Goal: Task Accomplishment & Management: Manage account settings

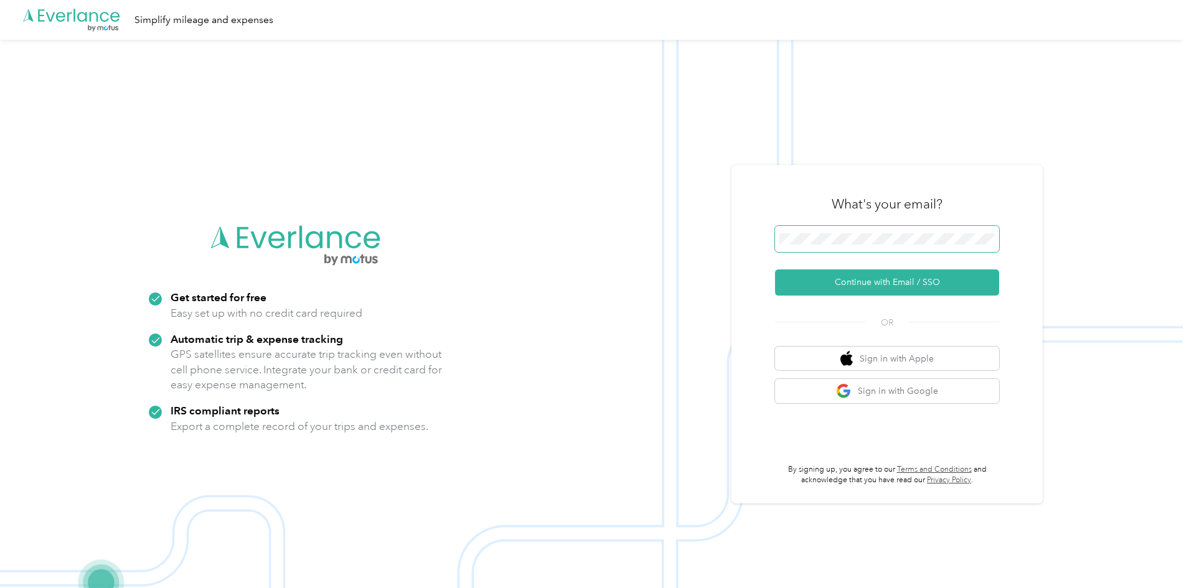
click at [805, 232] on span at bounding box center [887, 239] width 224 height 26
click at [836, 245] on span at bounding box center [887, 239] width 224 height 26
click at [817, 285] on button "Continue with Email / SSO" at bounding box center [887, 282] width 224 height 26
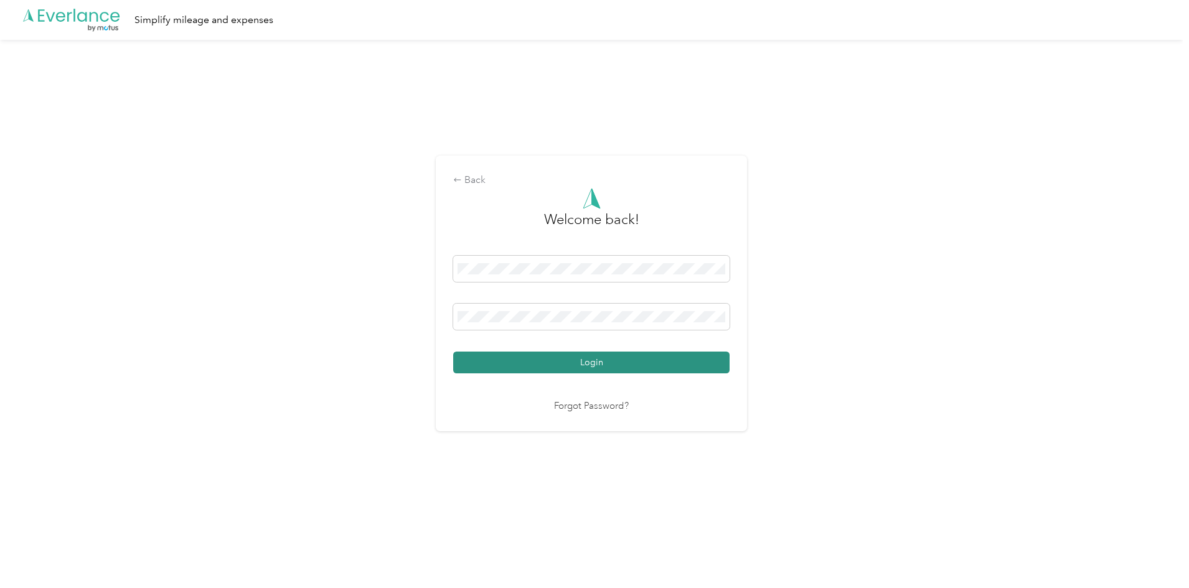
click at [582, 362] on button "Login" at bounding box center [591, 363] width 276 height 22
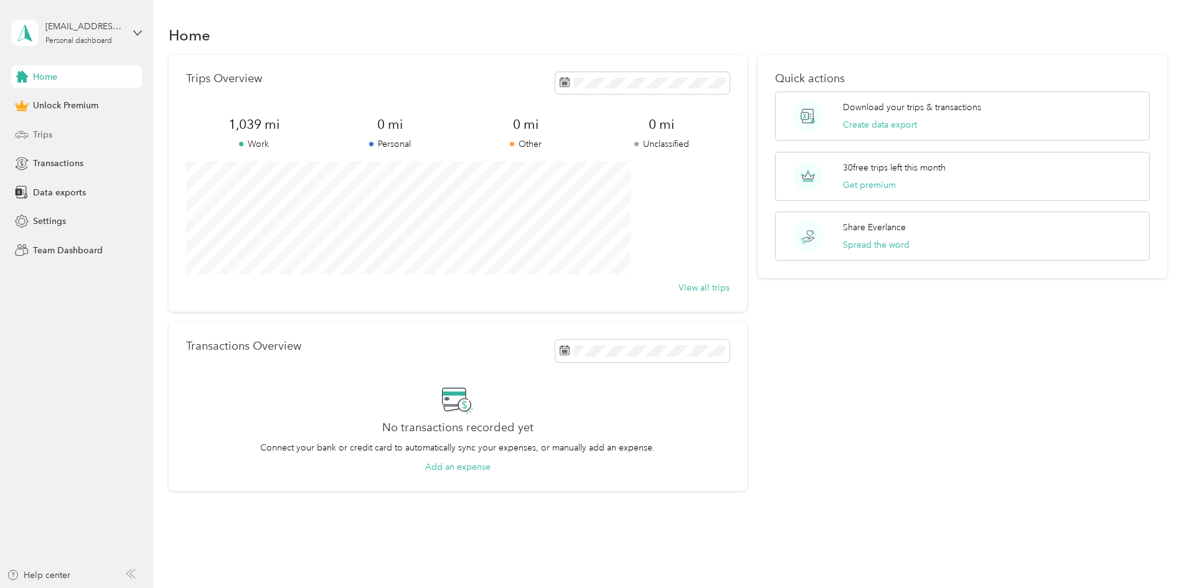
click at [50, 131] on span "Trips" at bounding box center [42, 134] width 19 height 13
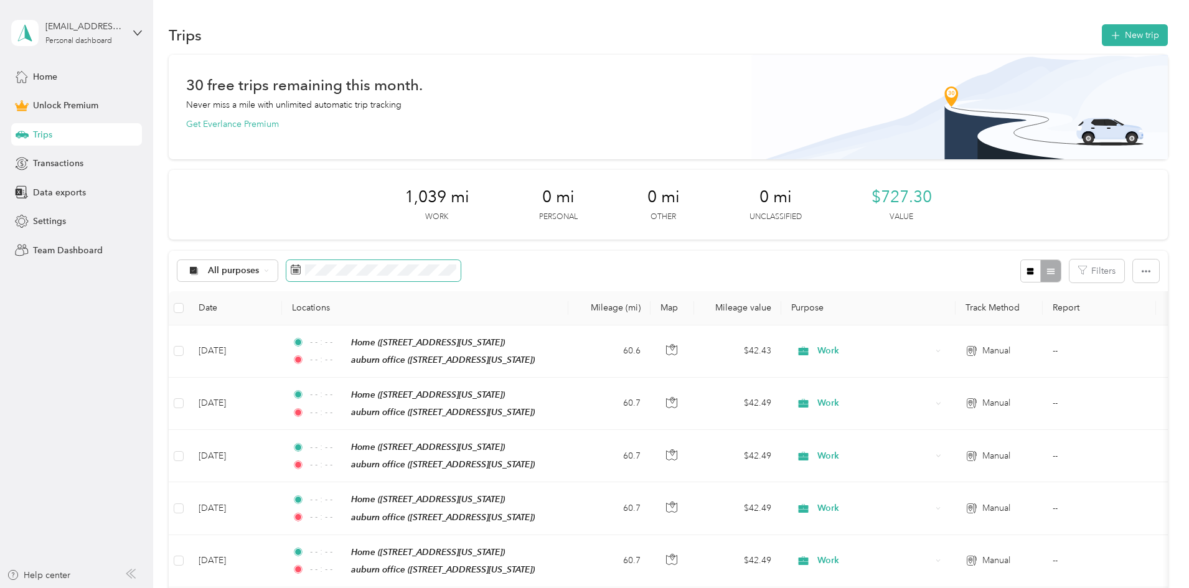
click at [301, 268] on icon at bounding box center [296, 269] width 10 height 10
click at [297, 269] on rect at bounding box center [296, 269] width 1 height 1
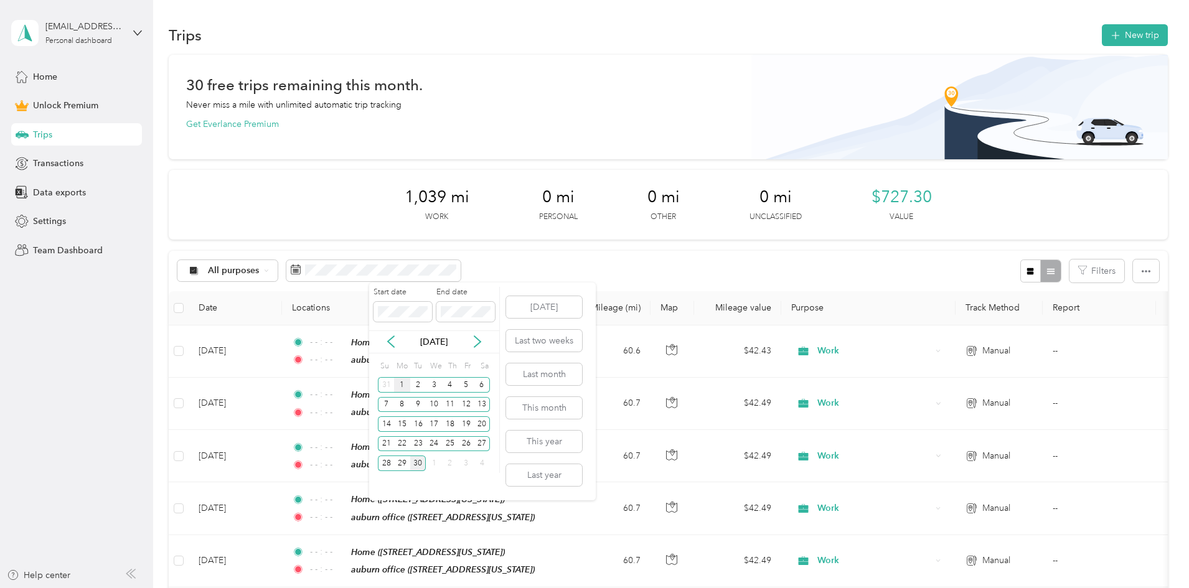
click at [403, 387] on div "1" at bounding box center [402, 385] width 16 height 16
click at [420, 462] on div "30" at bounding box center [418, 464] width 16 height 16
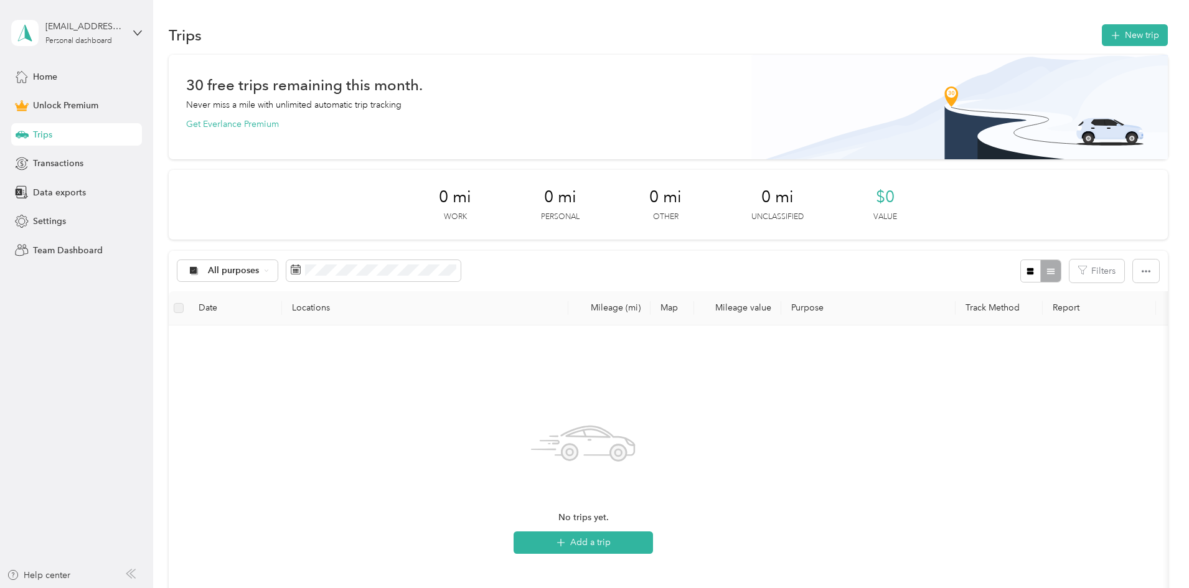
scroll to position [279, 0]
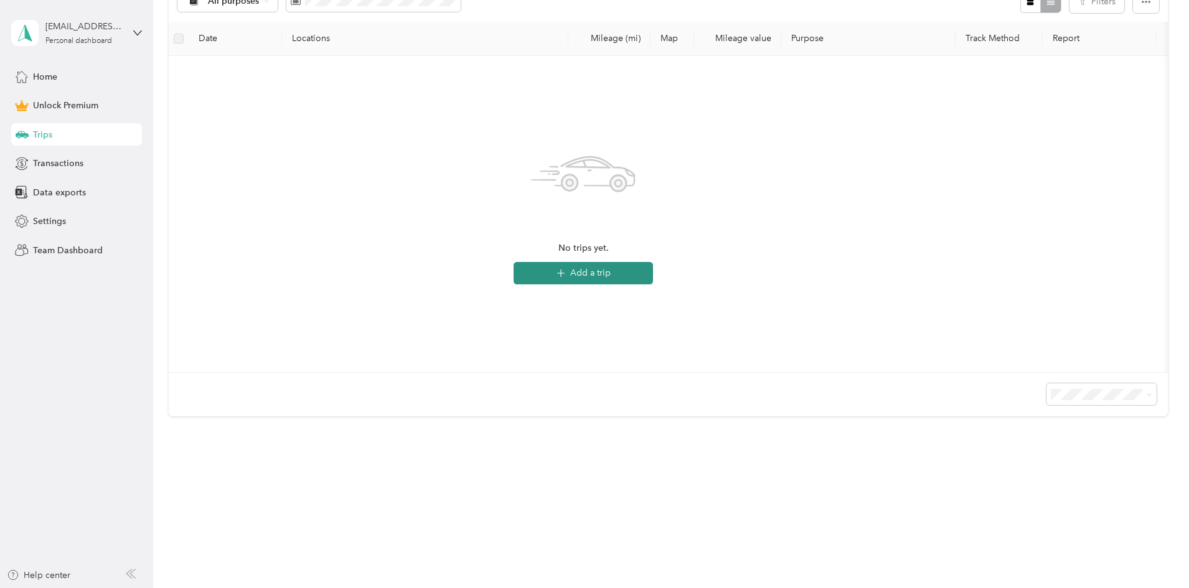
click at [653, 262] on button "Add a trip" at bounding box center [582, 273] width 139 height 22
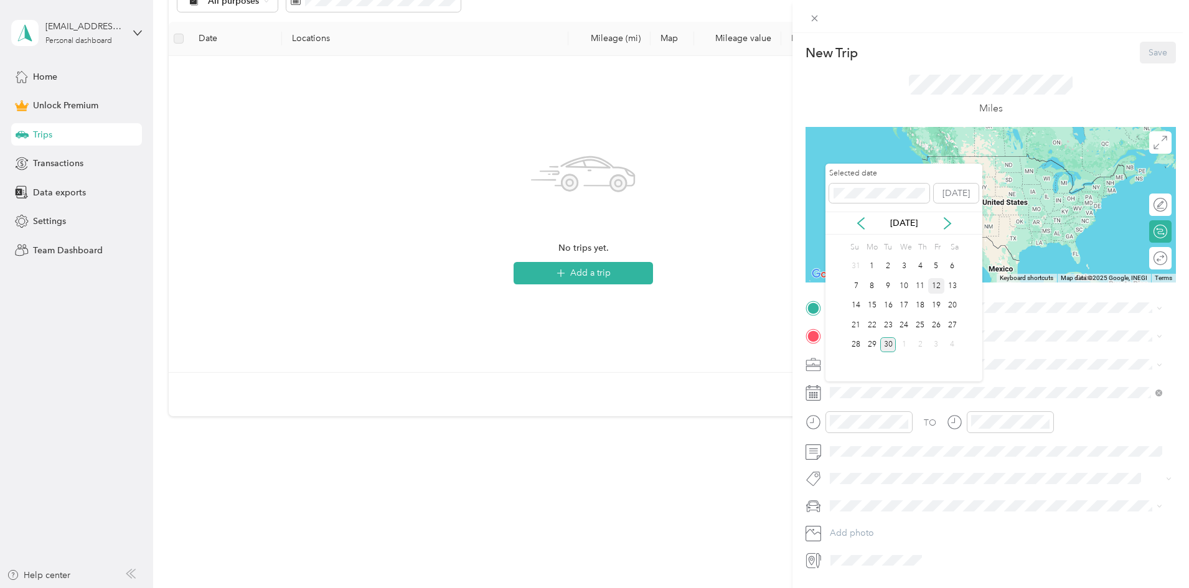
click at [940, 289] on div "12" at bounding box center [936, 286] width 16 height 16
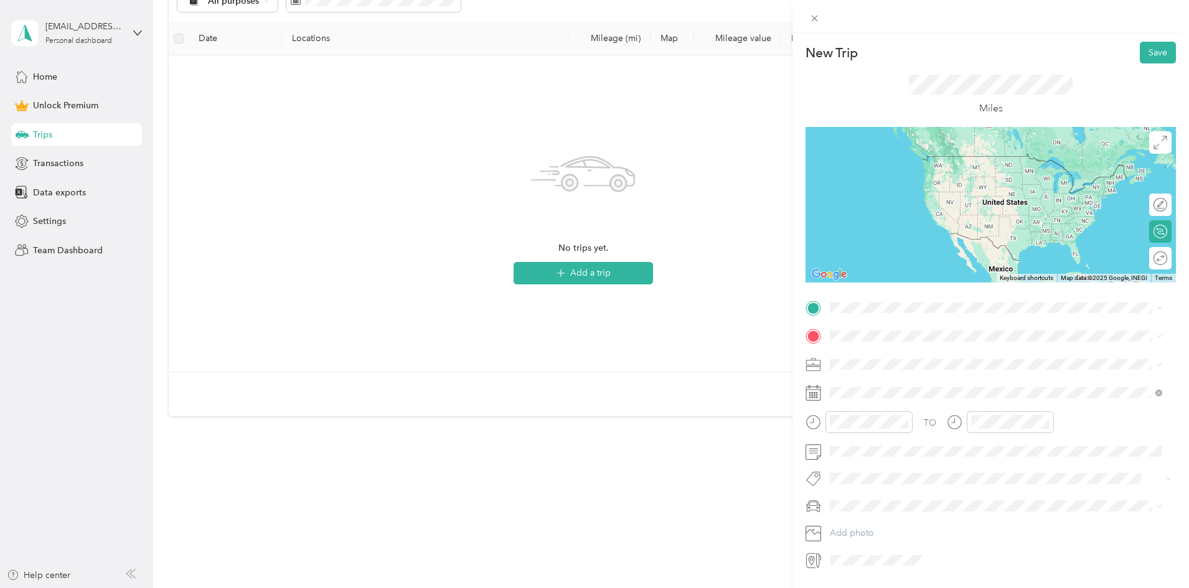
click at [902, 366] on span "[STREET_ADDRESS][US_STATE]" at bounding box center [915, 371] width 124 height 11
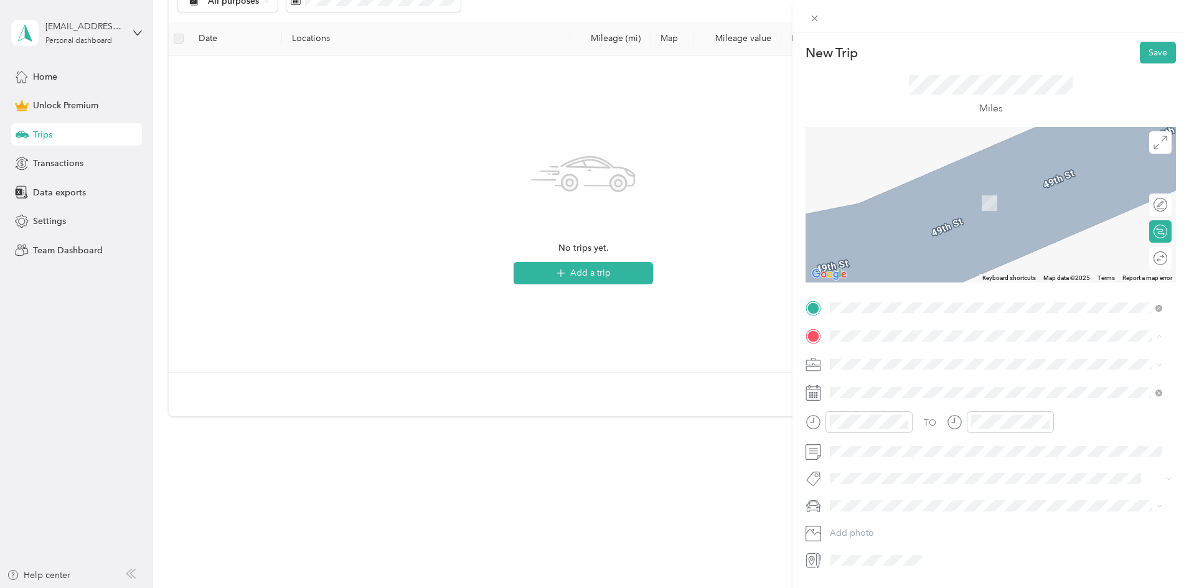
click at [910, 424] on div "auburn office" at bounding box center [915, 424] width 124 height 11
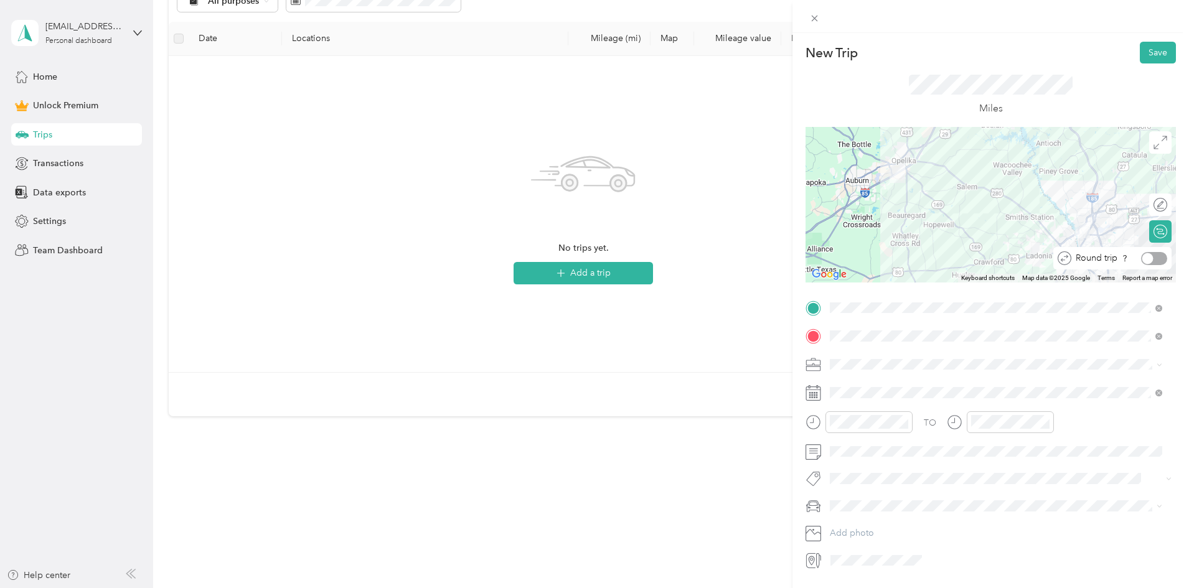
click at [1155, 260] on div at bounding box center [1154, 258] width 26 height 13
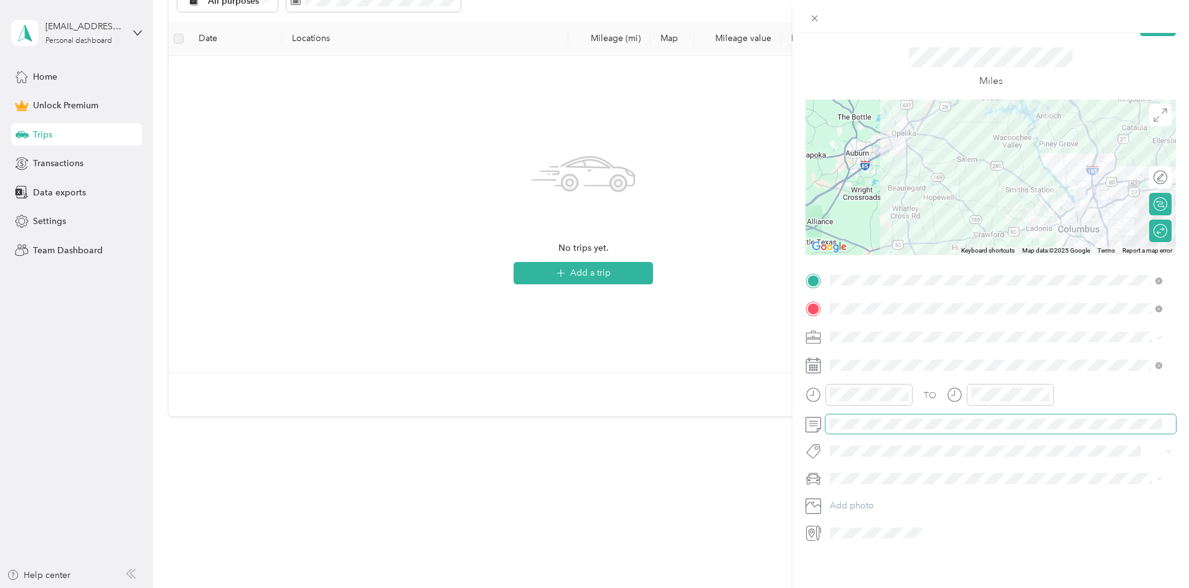
scroll to position [0, 0]
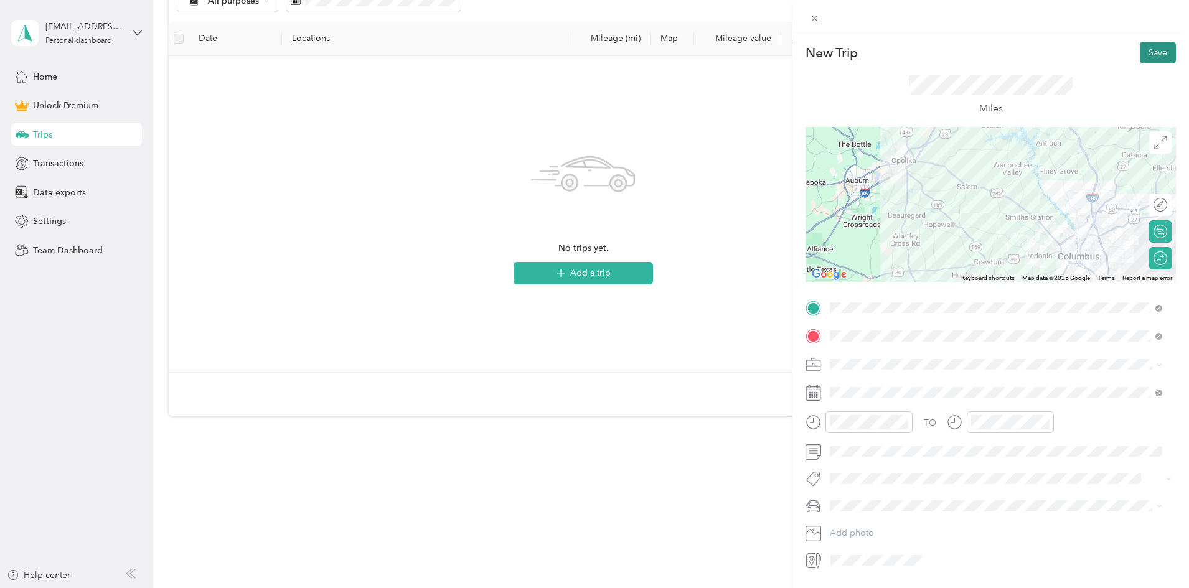
click at [1161, 54] on button "Save" at bounding box center [1157, 53] width 36 height 22
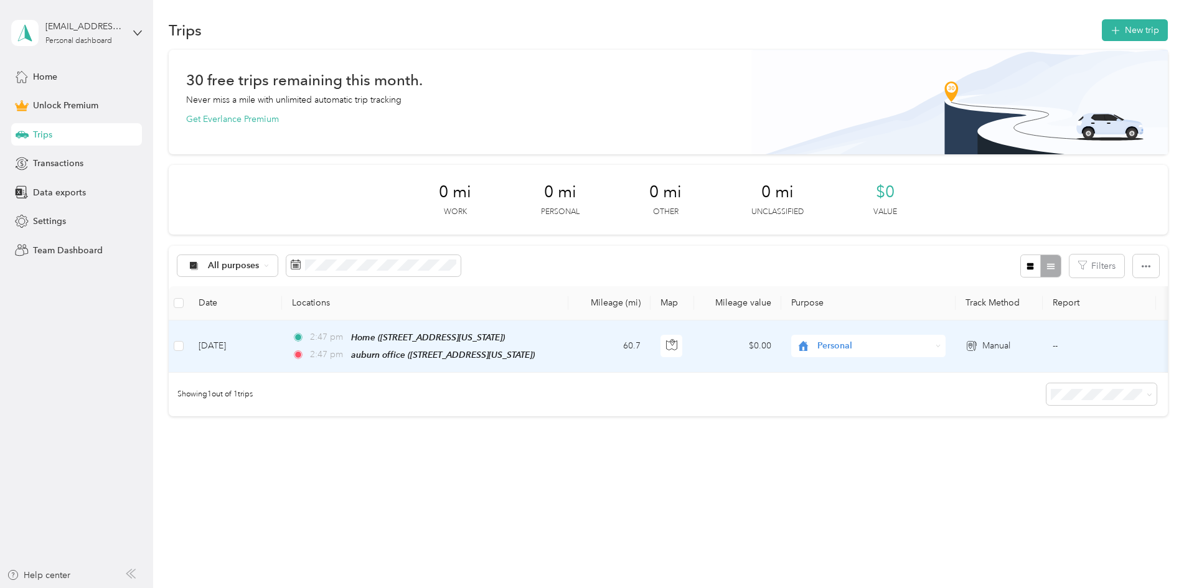
click at [915, 339] on span "Personal" at bounding box center [874, 346] width 114 height 14
click at [920, 357] on span "Work" at bounding box center [962, 360] width 115 height 13
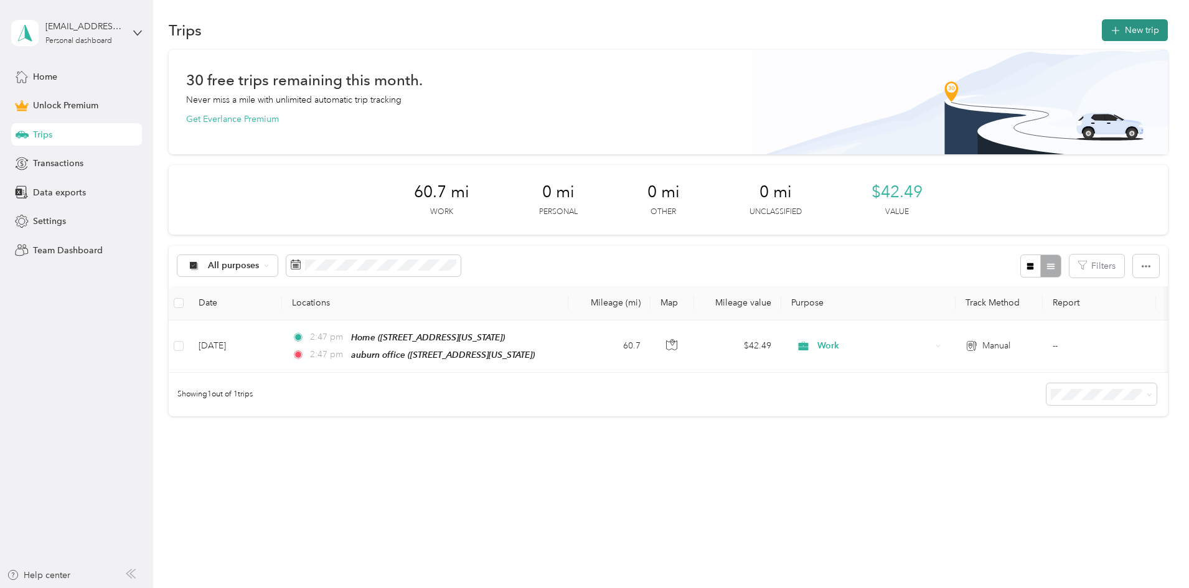
click at [1108, 24] on icon "button" at bounding box center [1115, 31] width 14 height 14
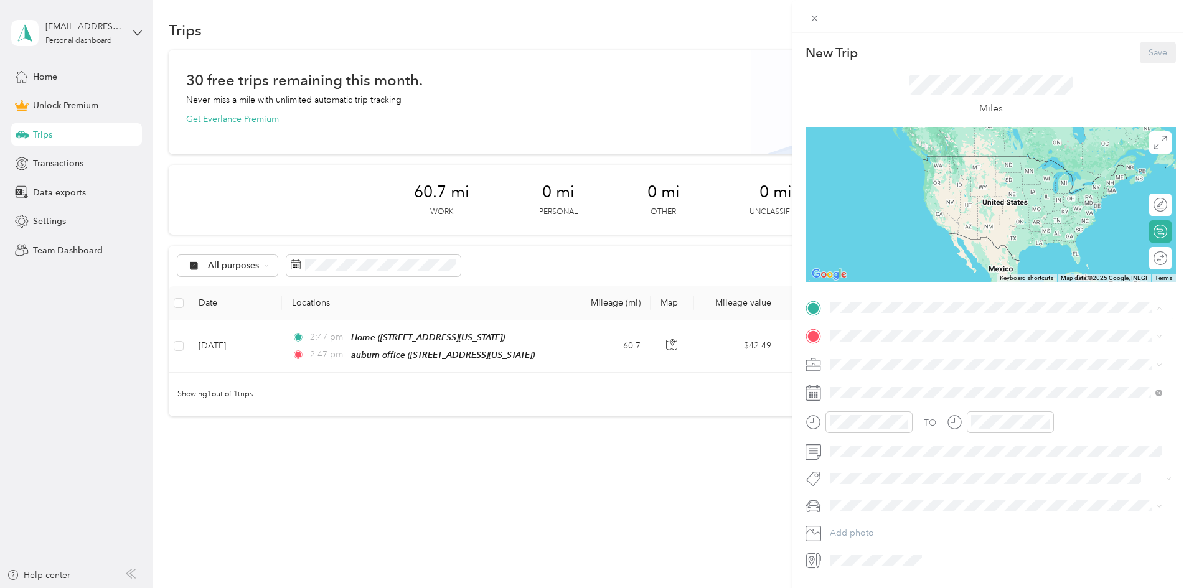
click at [907, 363] on div "Home [STREET_ADDRESS][US_STATE]" at bounding box center [915, 365] width 124 height 26
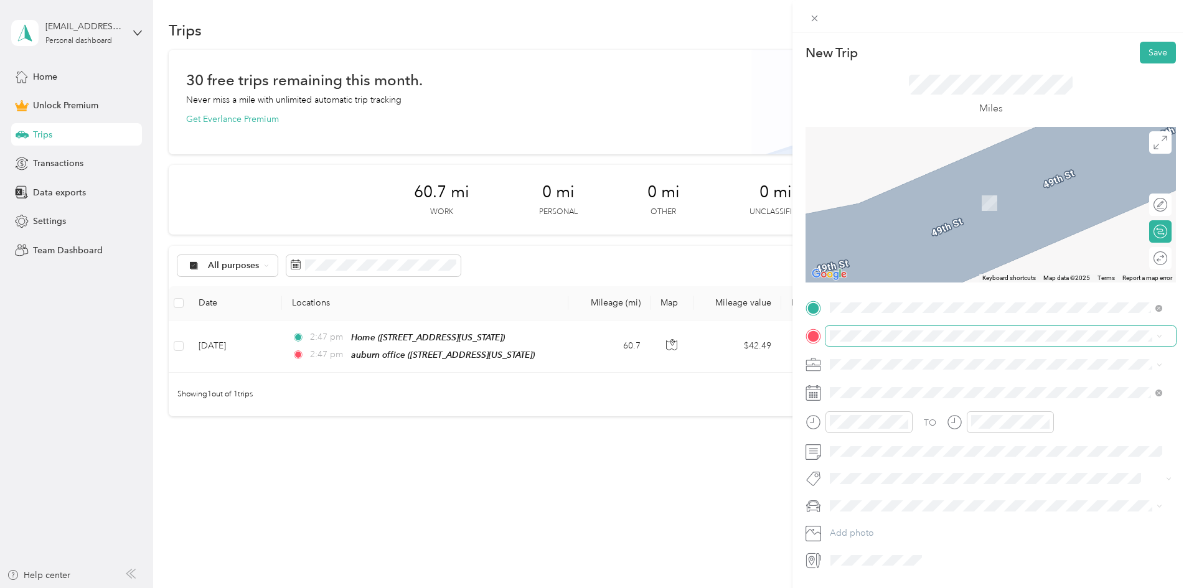
click at [898, 327] on div "TO Add photo" at bounding box center [990, 434] width 370 height 273
click at [908, 431] on div "auburn office [STREET_ADDRESS][US_STATE]" at bounding box center [915, 432] width 124 height 26
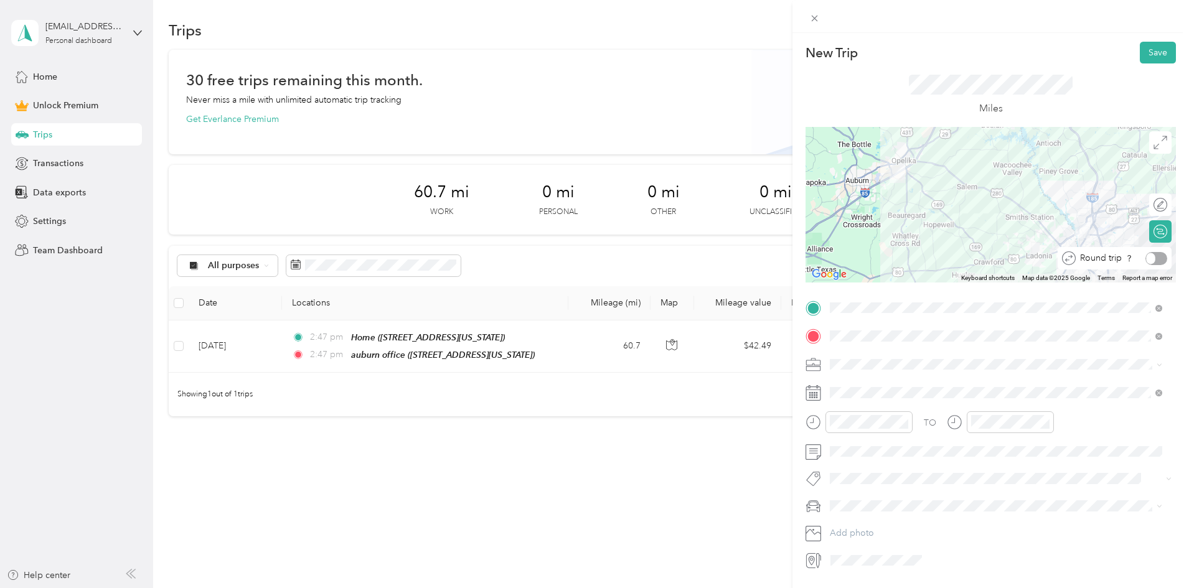
click at [1156, 261] on div at bounding box center [1156, 258] width 22 height 13
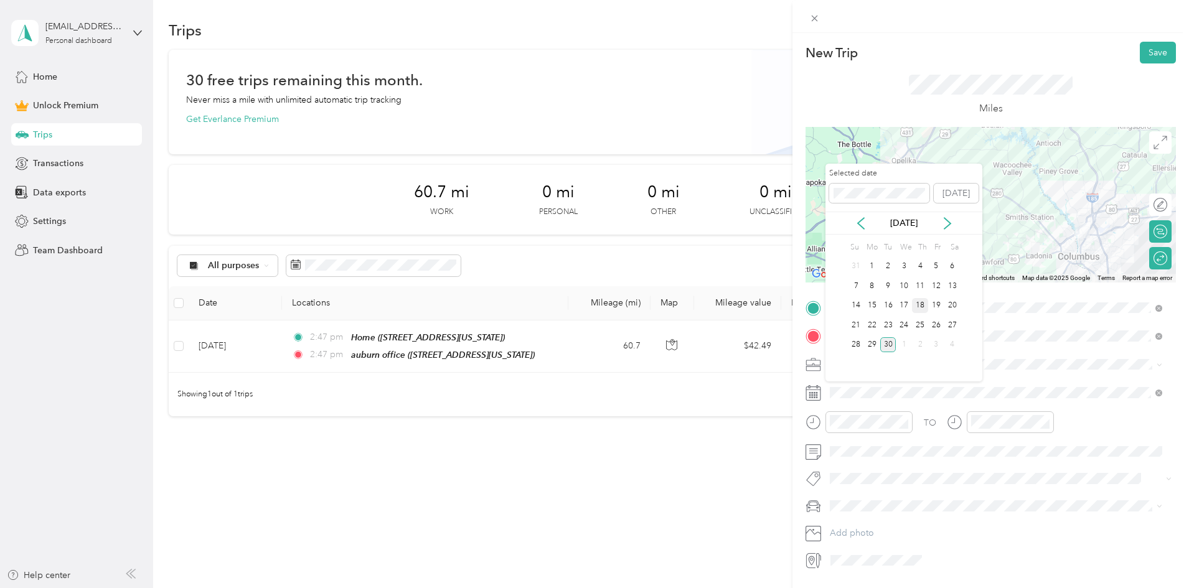
click at [924, 301] on div "18" at bounding box center [920, 306] width 16 height 16
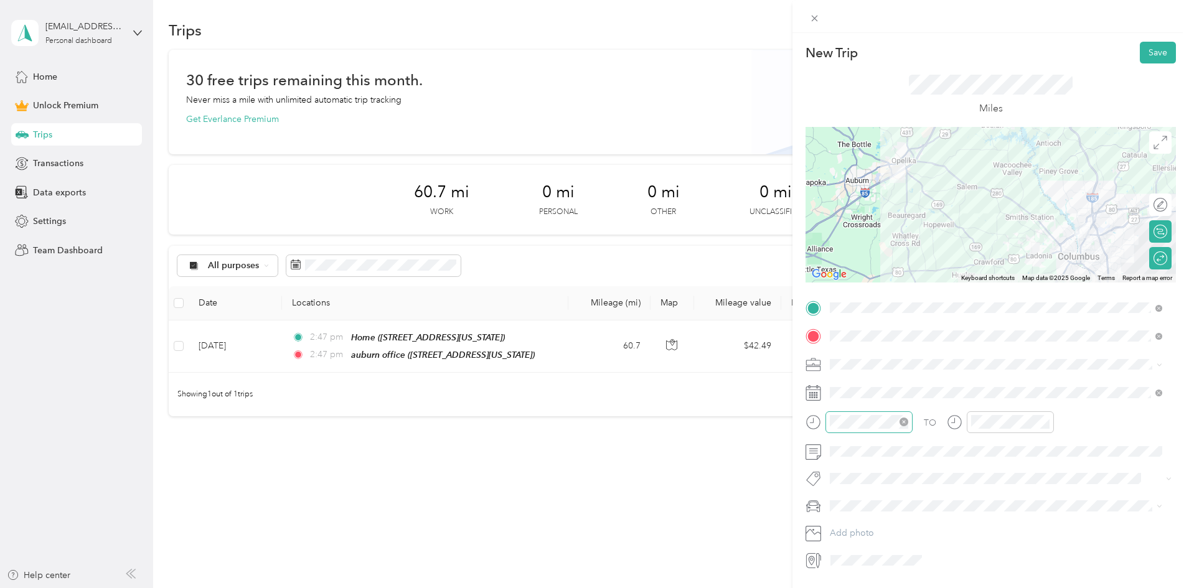
click at [900, 419] on icon "close-circle" at bounding box center [903, 422] width 9 height 9
click at [1046, 422] on icon "close-circle" at bounding box center [1045, 422] width 9 height 9
click at [942, 443] on span at bounding box center [1000, 452] width 350 height 20
click at [872, 381] on div "Work" at bounding box center [996, 386] width 324 height 13
click at [1149, 51] on button "Save" at bounding box center [1157, 53] width 36 height 22
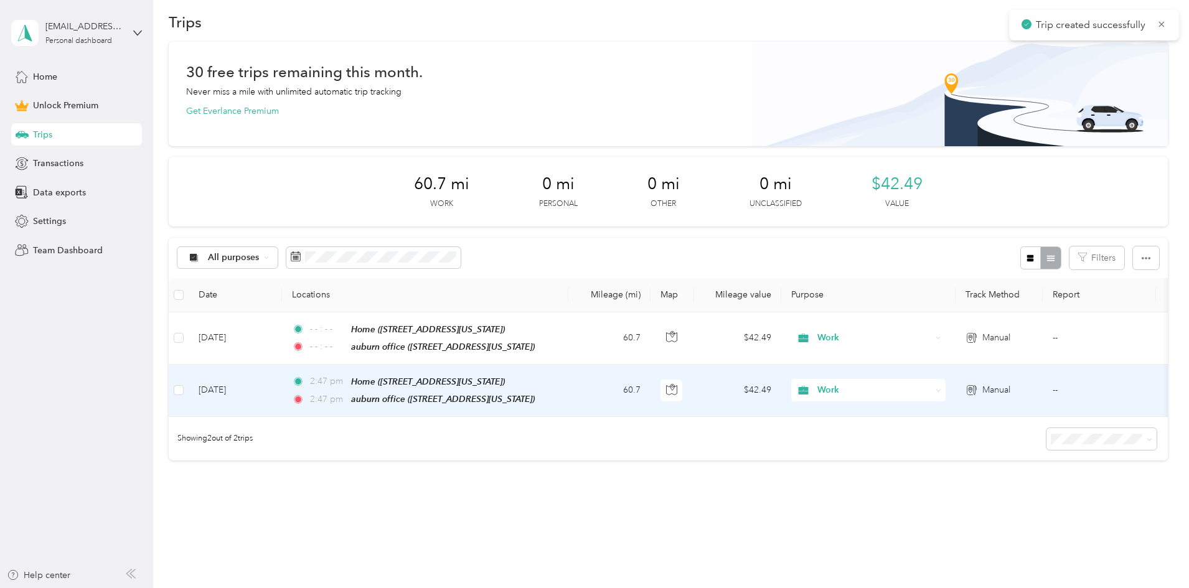
click at [345, 398] on span "2:47 pm" at bounding box center [327, 400] width 35 height 14
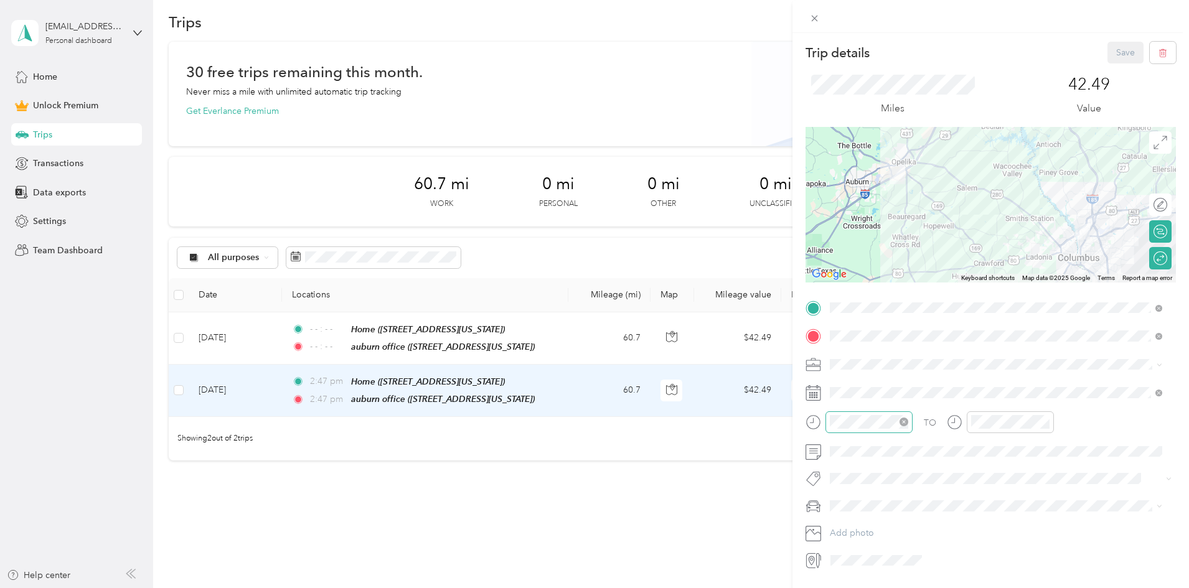
click at [906, 423] on icon "close-circle" at bounding box center [903, 422] width 9 height 9
click at [1049, 424] on div at bounding box center [1009, 422] width 87 height 22
click at [1047, 424] on icon "close-circle" at bounding box center [1045, 422] width 9 height 9
click at [1054, 424] on div "TO" at bounding box center [990, 426] width 370 height 30
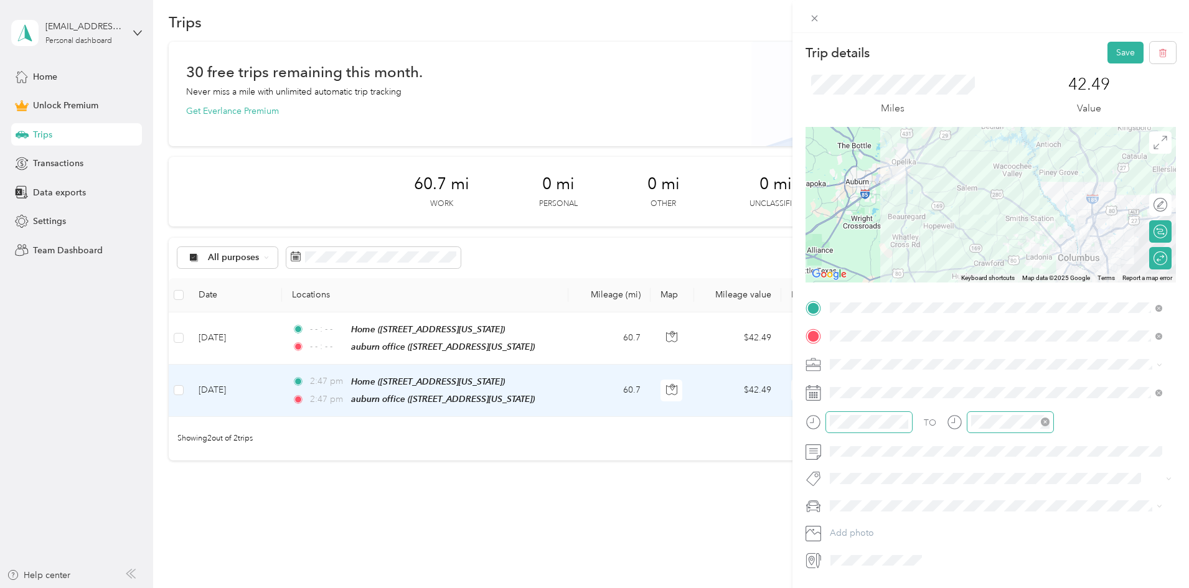
click at [1044, 423] on icon "close-circle" at bounding box center [1045, 422] width 9 height 9
click at [1121, 60] on button "Save" at bounding box center [1125, 53] width 36 height 22
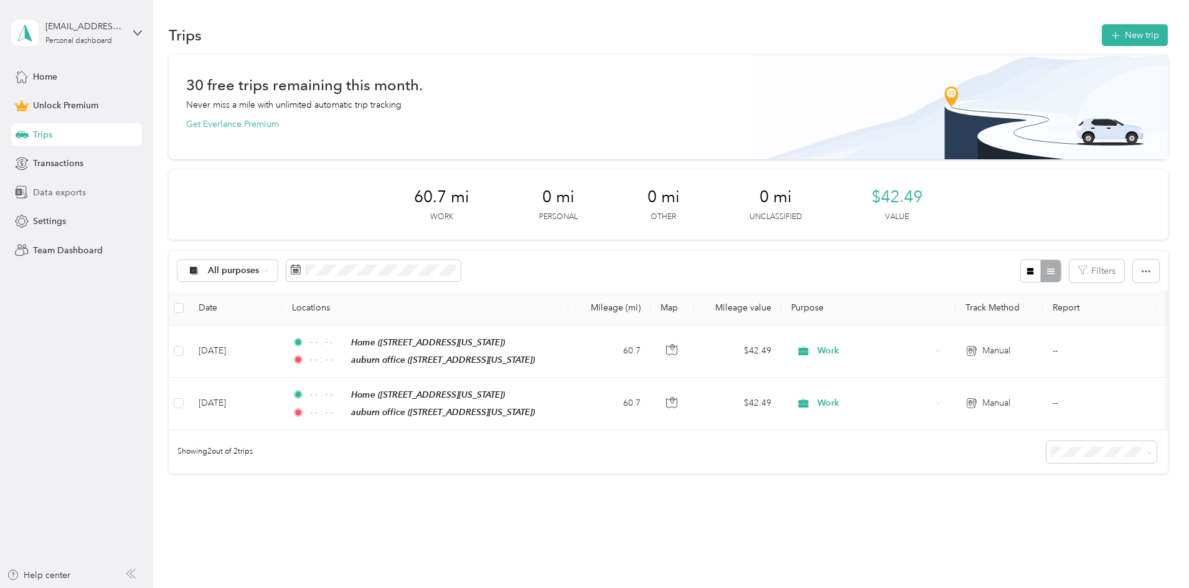
click at [60, 199] on span "Data exports" at bounding box center [59, 192] width 53 height 13
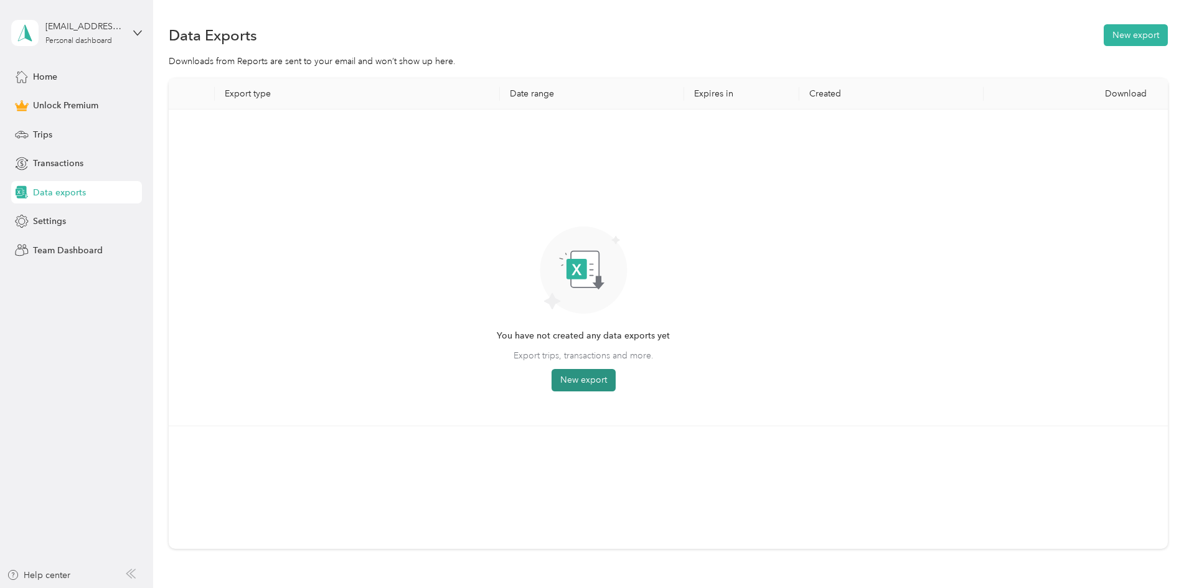
click at [615, 383] on button "New export" at bounding box center [583, 380] width 64 height 22
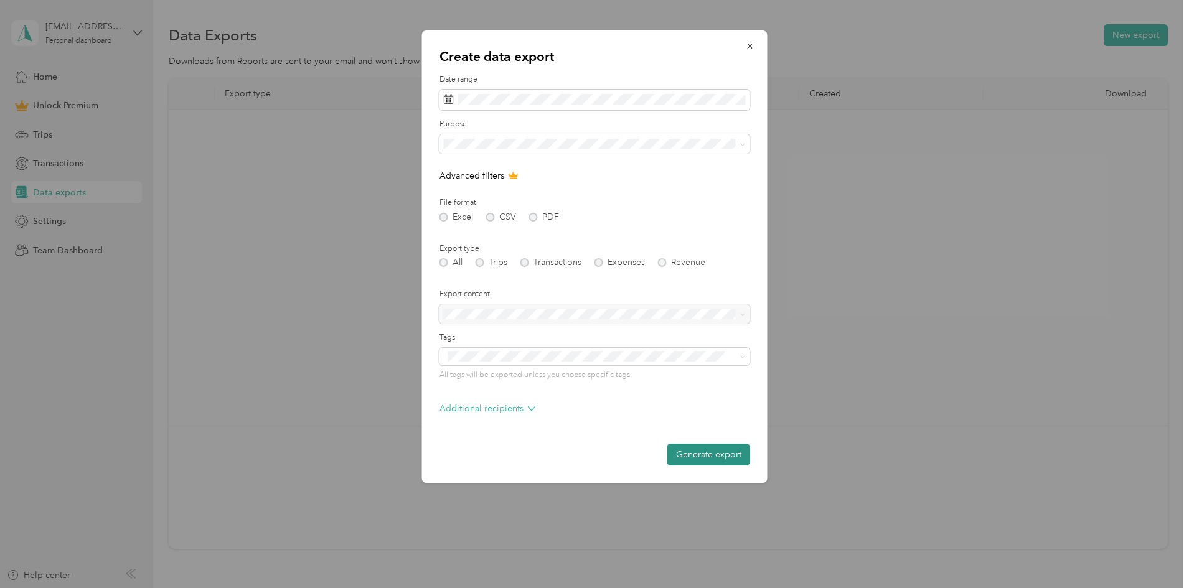
click at [706, 459] on button "Generate export" at bounding box center [708, 455] width 83 height 22
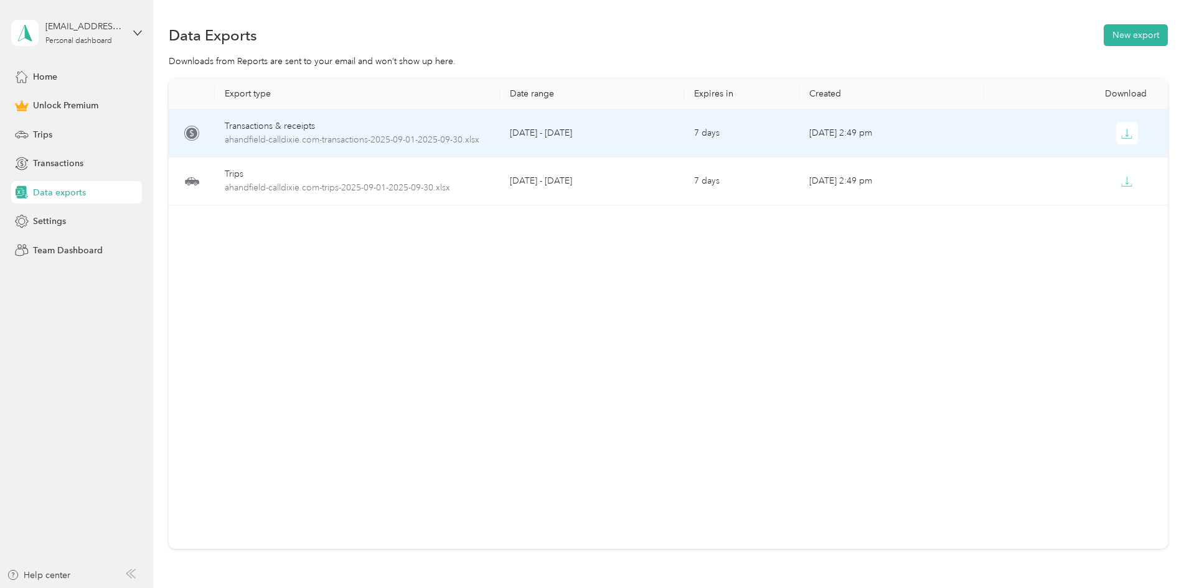
click at [535, 134] on td "[DATE] - [DATE]" at bounding box center [592, 134] width 184 height 48
click at [411, 134] on span "ahandfield-calldixie.com-transactions-2025-09-01-2025-09-30.xlsx" at bounding box center [357, 140] width 265 height 14
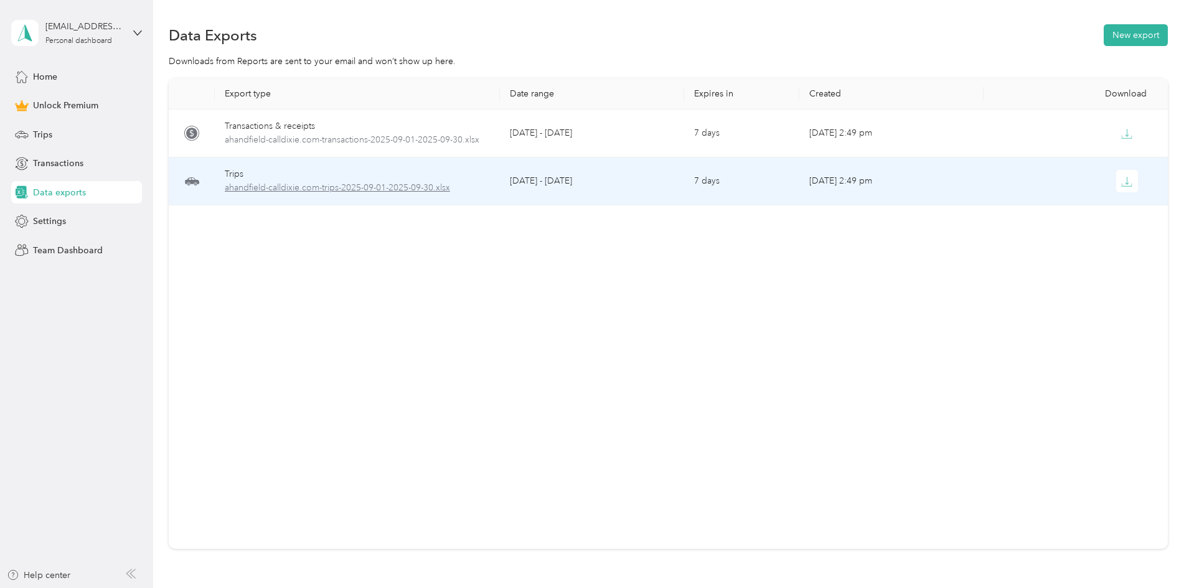
click at [410, 185] on span "ahandfield-calldixie.com-trips-2025-09-01-2025-09-30.xlsx" at bounding box center [357, 188] width 265 height 14
click at [412, 188] on span "ahandfield-calldixie.com-trips-2025-09-01-2025-09-30.xlsx" at bounding box center [357, 188] width 265 height 14
click at [1116, 180] on button "button" at bounding box center [1127, 181] width 22 height 22
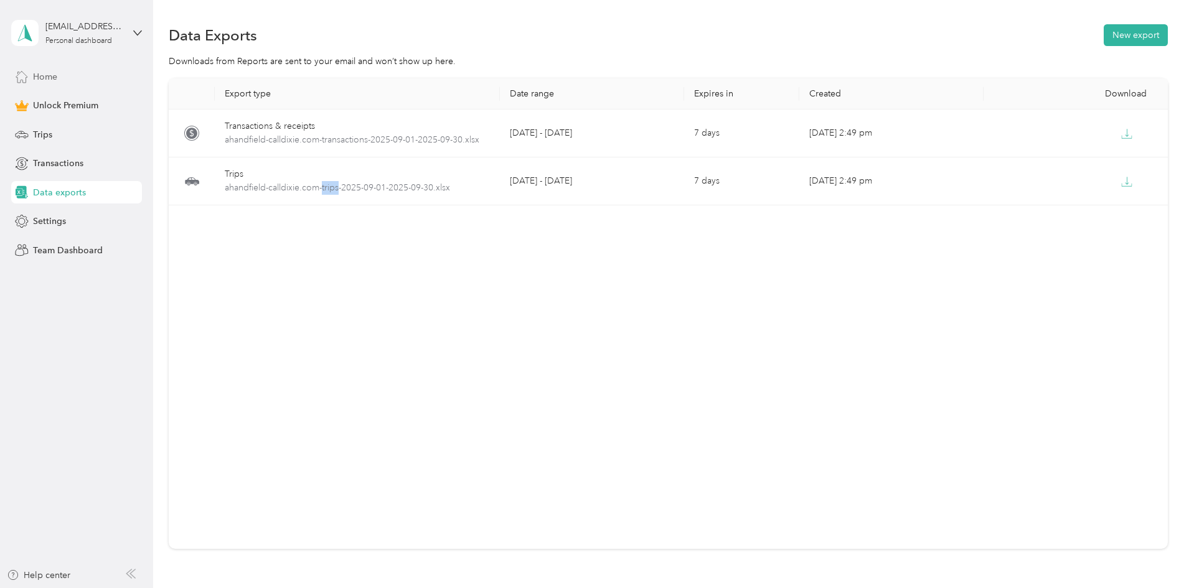
click at [51, 77] on span "Home" at bounding box center [45, 76] width 24 height 13
